Goal: Information Seeking & Learning: Understand process/instructions

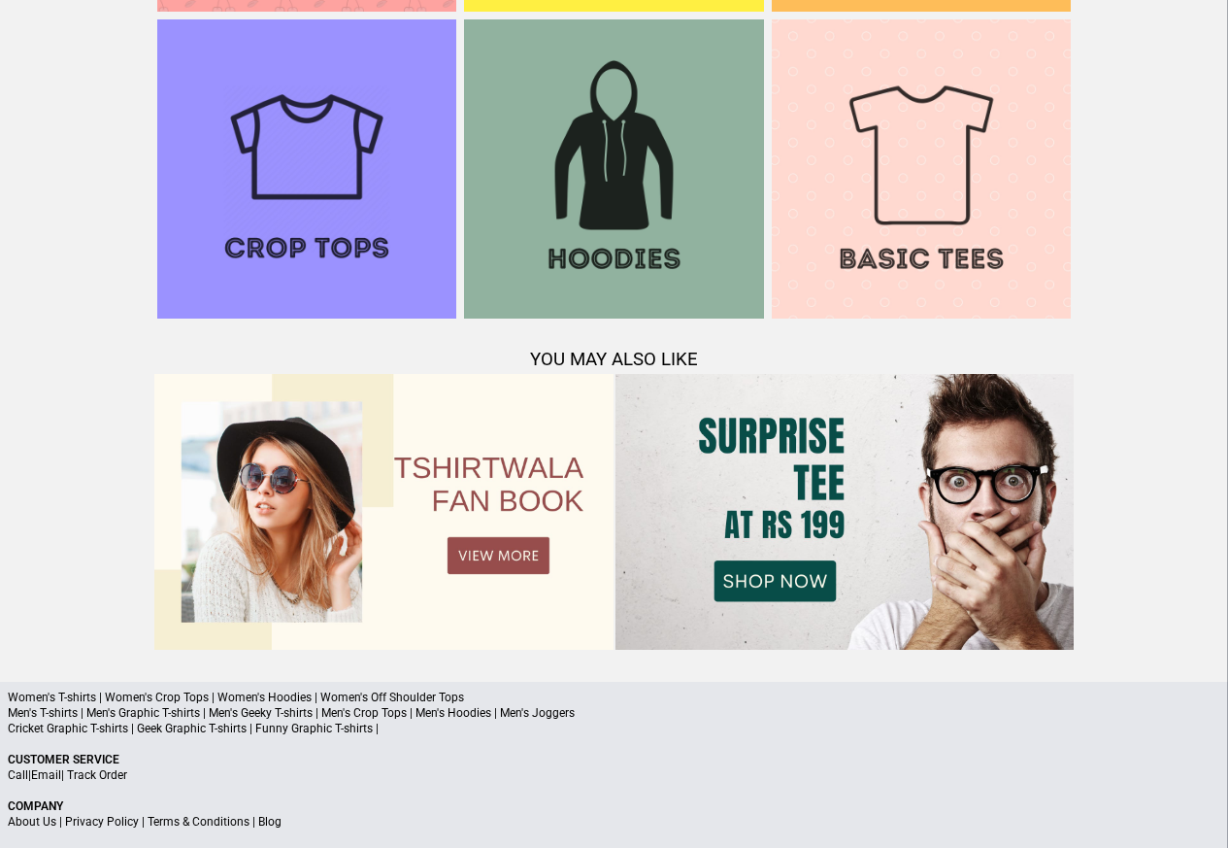
scroll to position [1874, 0]
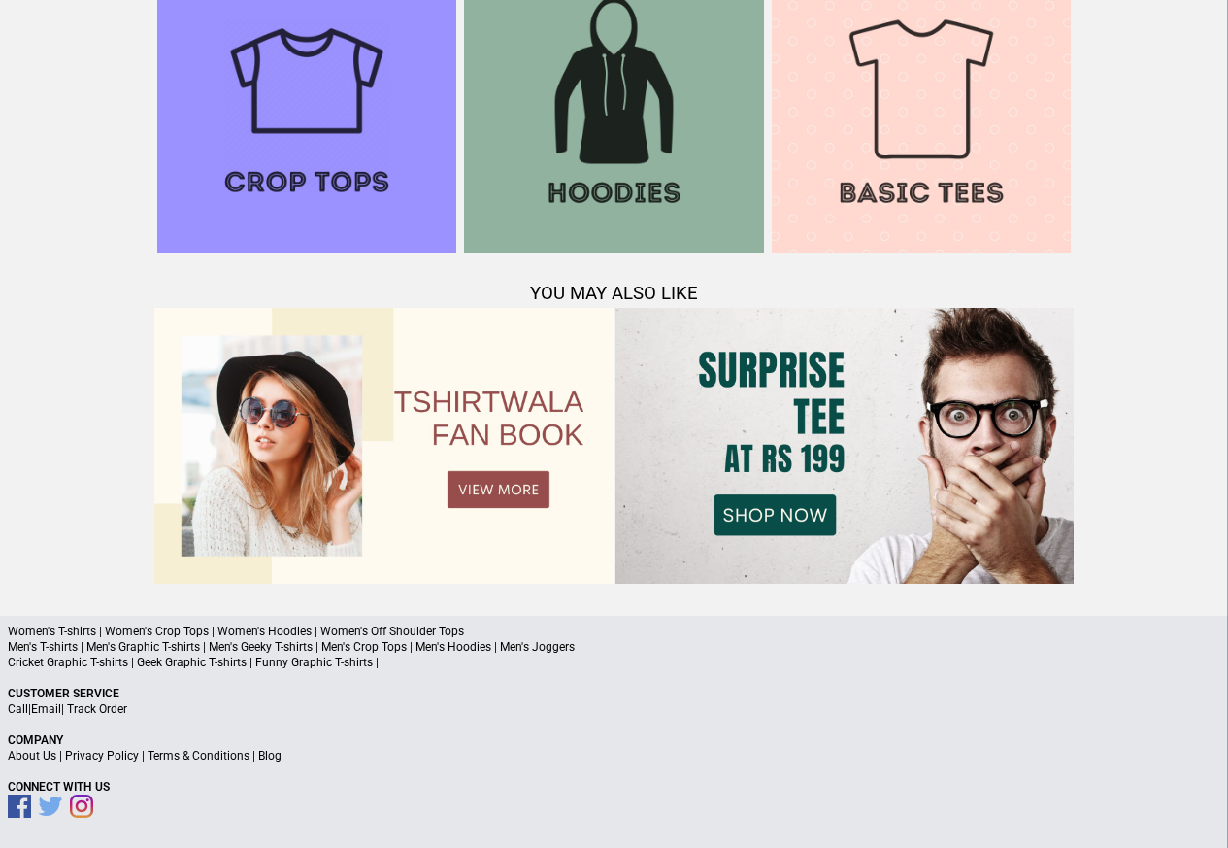
click at [199, 756] on link "Terms & Conditions" at bounding box center [199, 756] width 102 height 14
